Goal: Entertainment & Leisure: Consume media (video, audio)

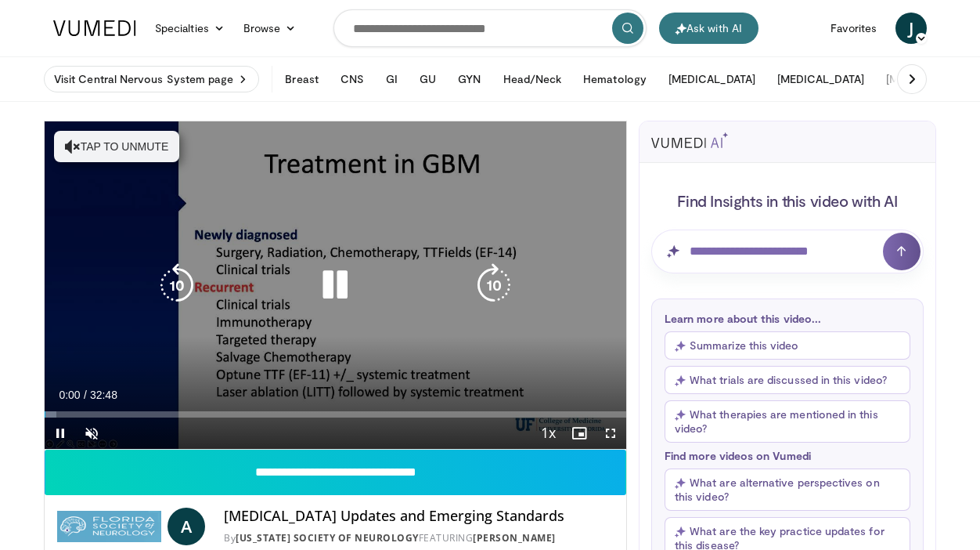
click at [83, 140] on button "Tap to unmute" at bounding box center [116, 146] width 125 height 31
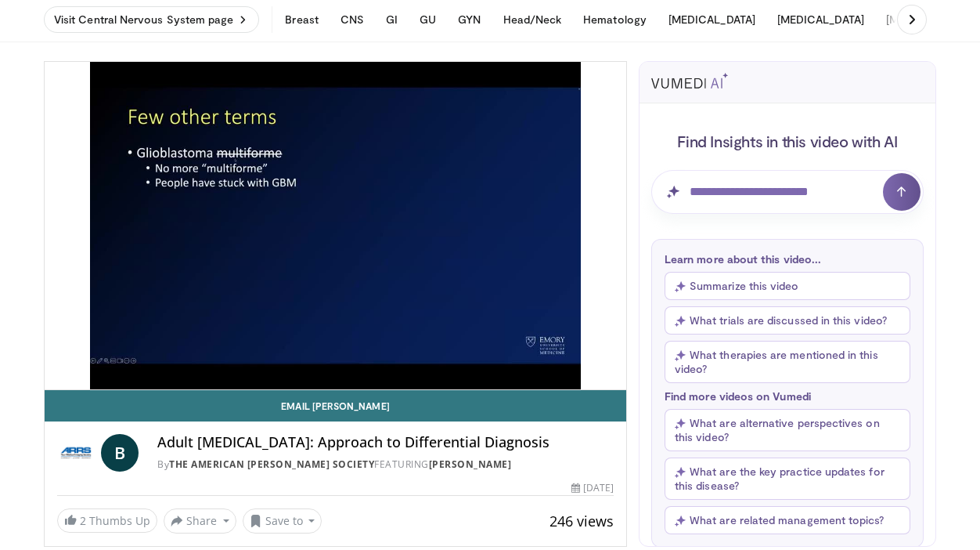
scroll to position [63, 0]
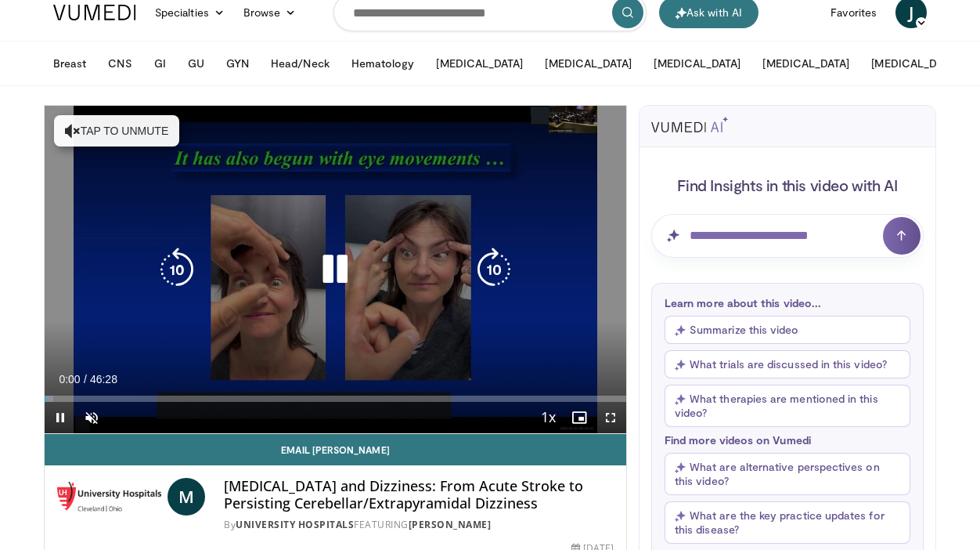
click at [120, 123] on button "Tap to unmute" at bounding box center [116, 130] width 125 height 31
